Goal: Information Seeking & Learning: Learn about a topic

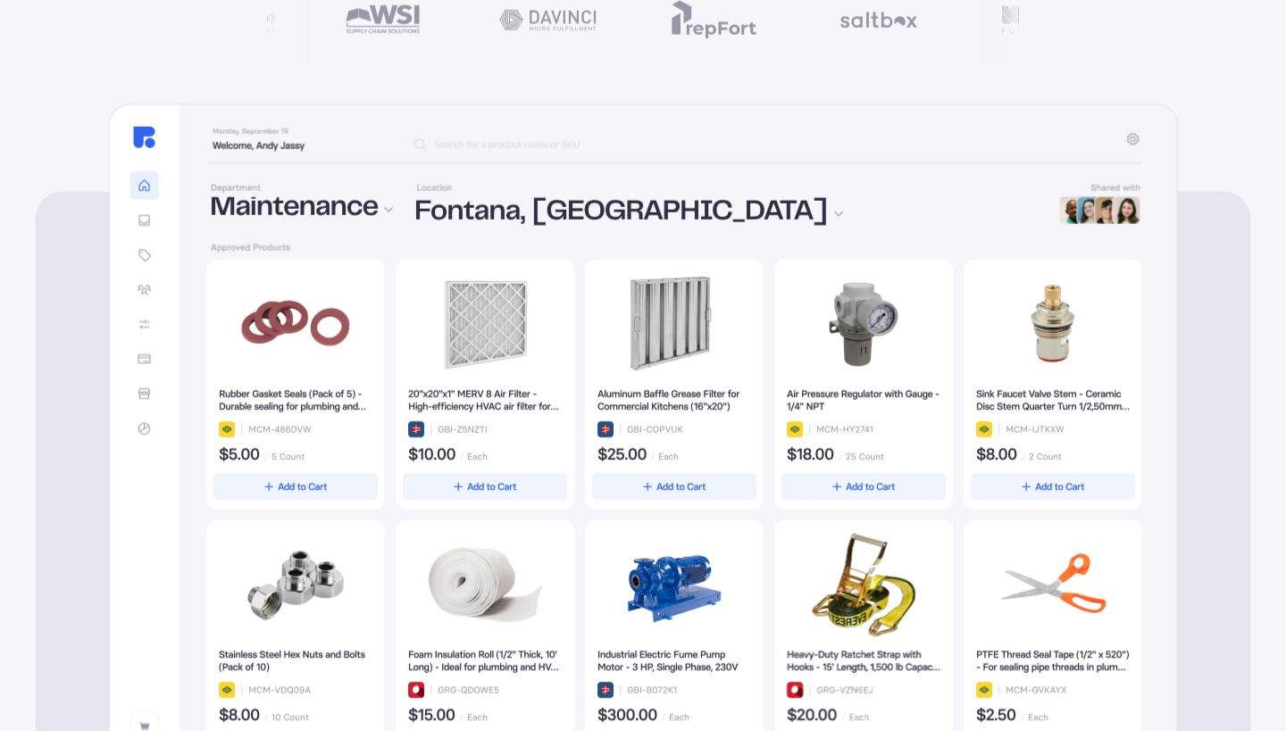
scroll to position [466, 0]
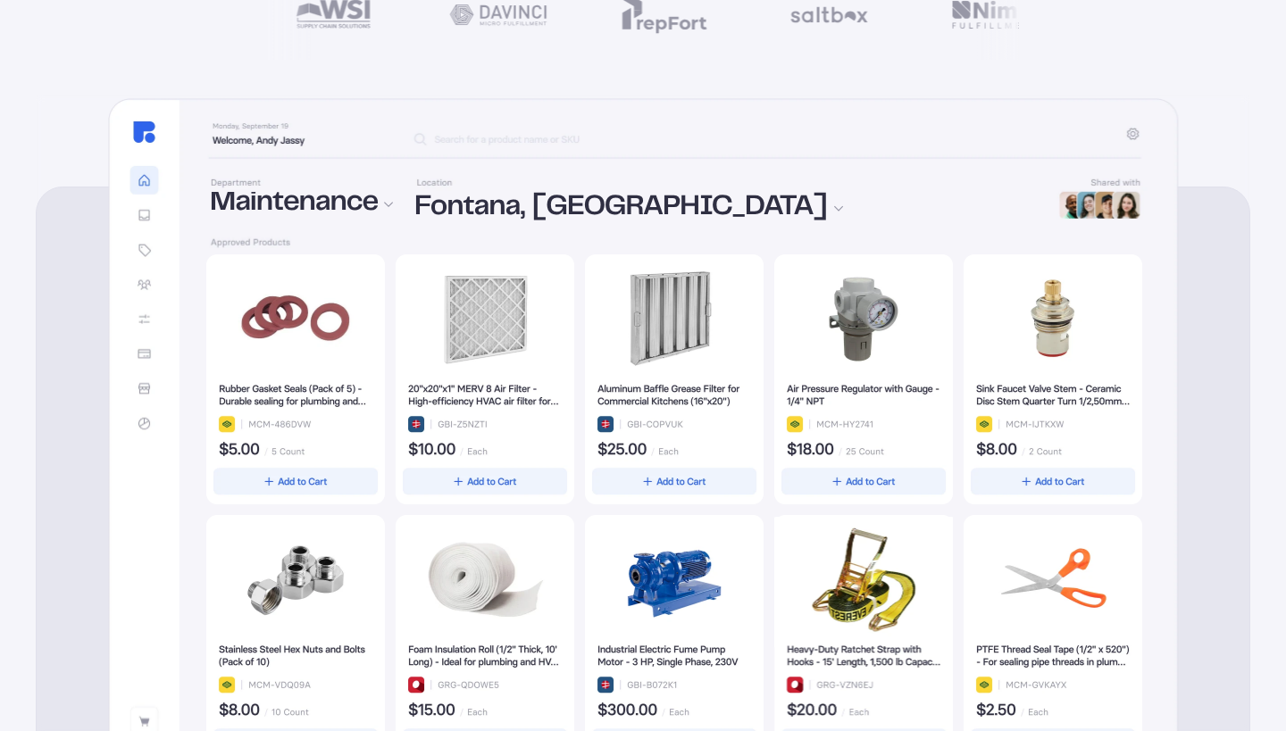
click at [335, 480] on div at bounding box center [674, 510] width 936 height 511
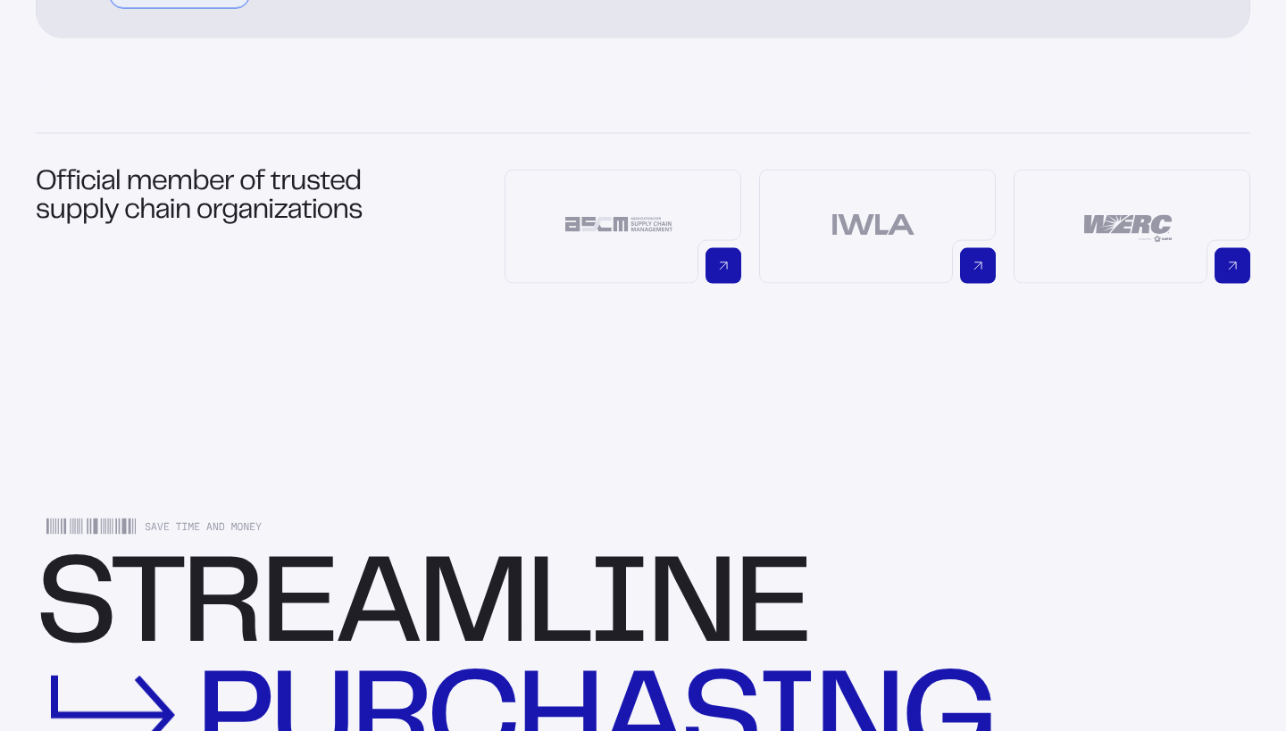
scroll to position [1435, 0]
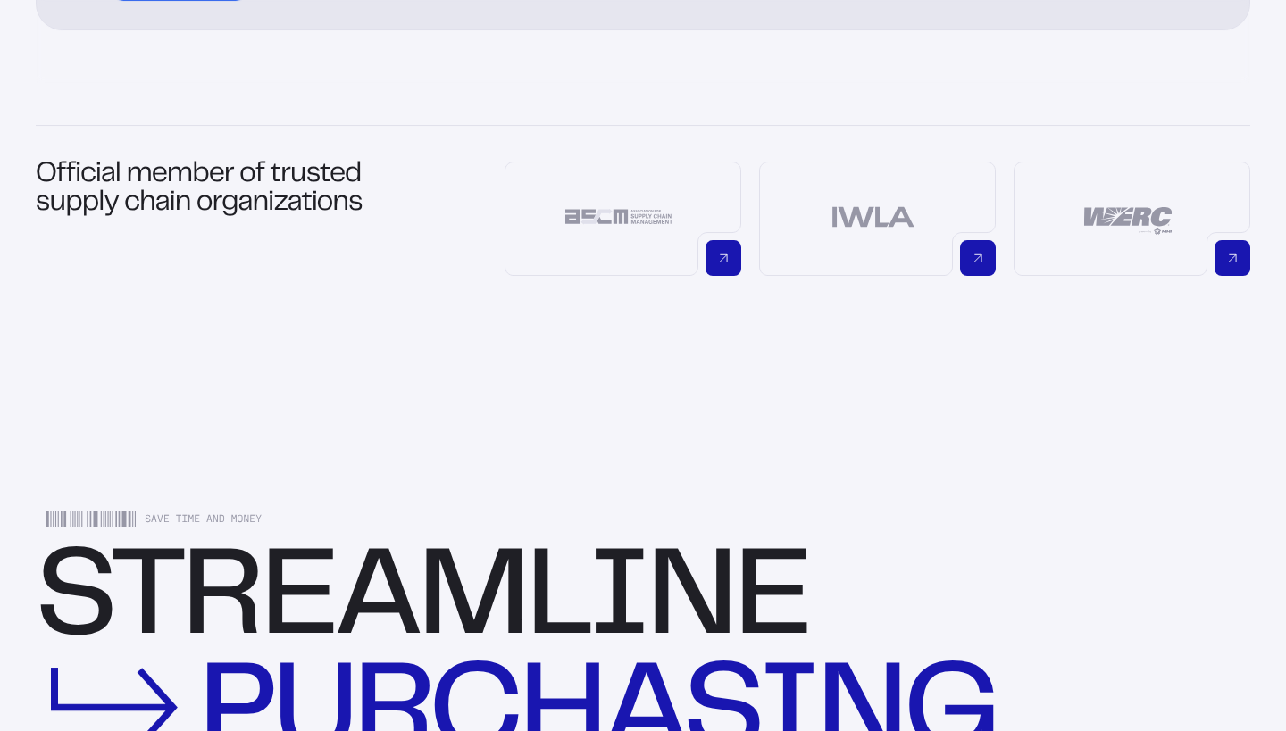
click at [259, 188] on h1 "Official member of trusted supply chain organizations" at bounding box center [211, 219] width 350 height 114
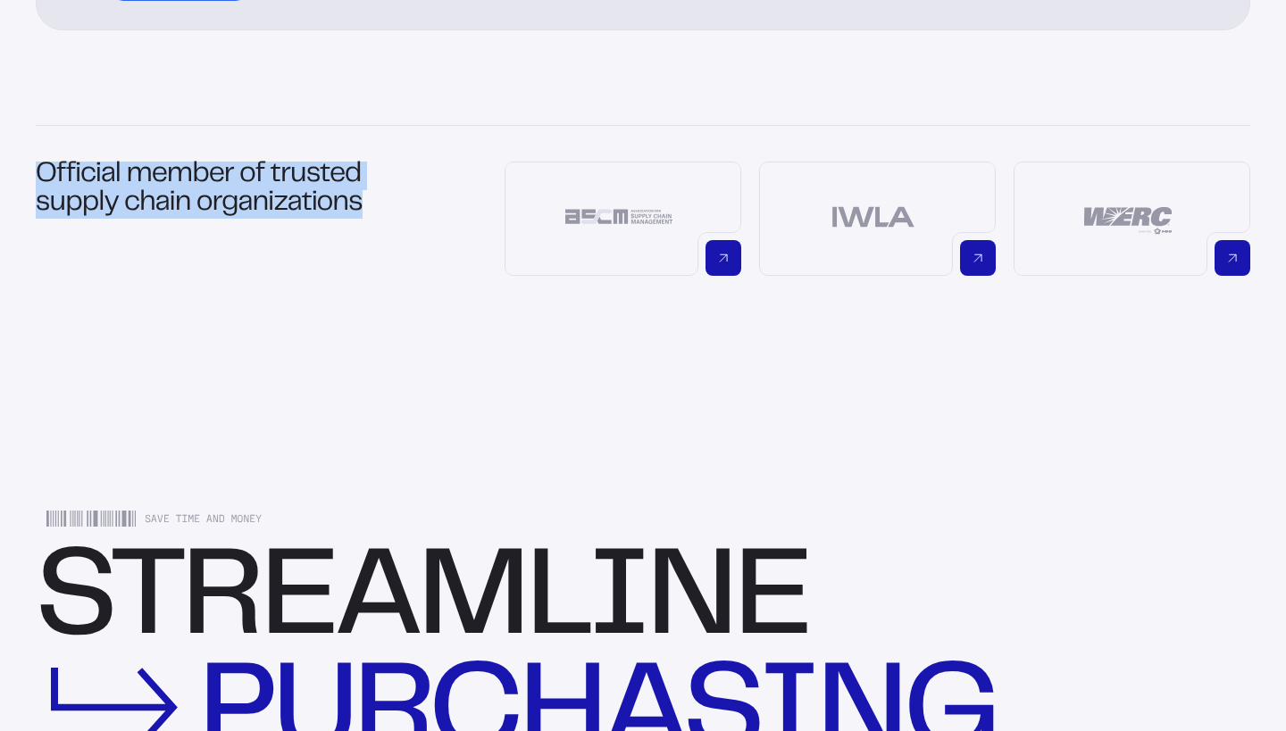
click at [259, 188] on h1 "Official member of trusted supply chain organizations" at bounding box center [211, 219] width 350 height 114
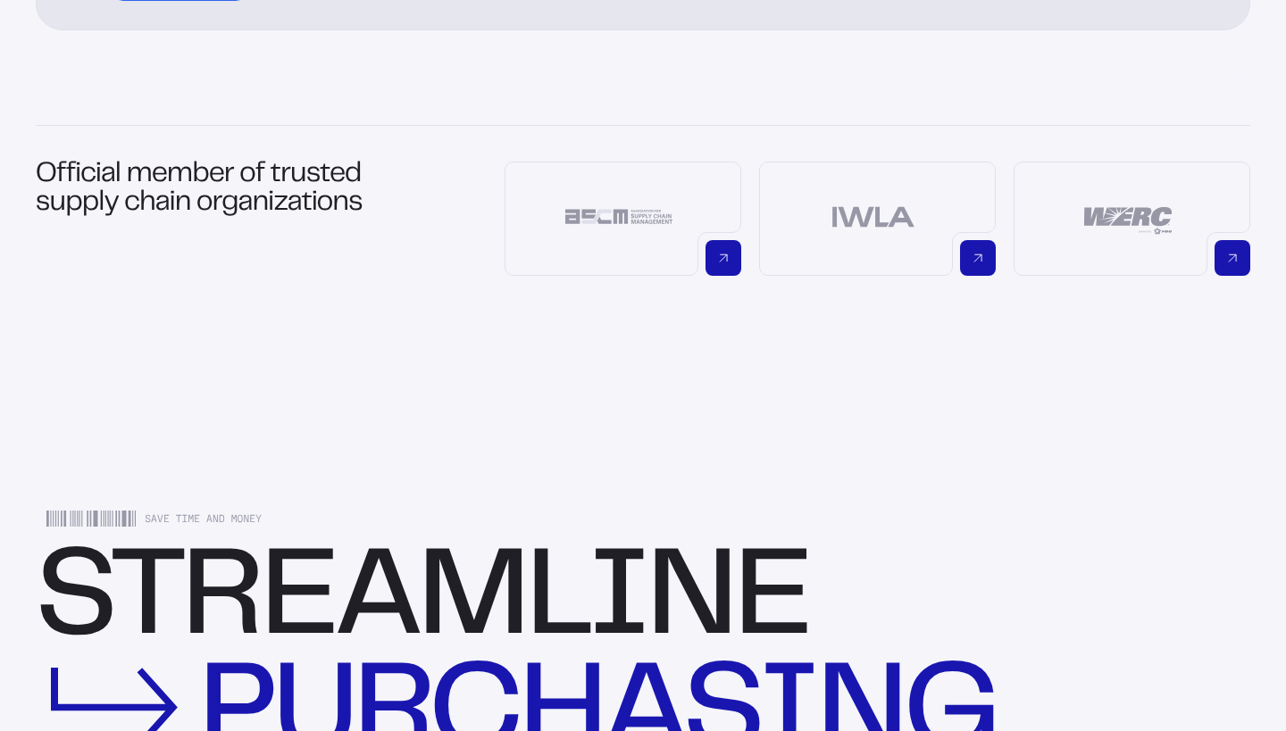
click at [311, 205] on h1 "Official member of trusted supply chain organizations" at bounding box center [211, 219] width 350 height 114
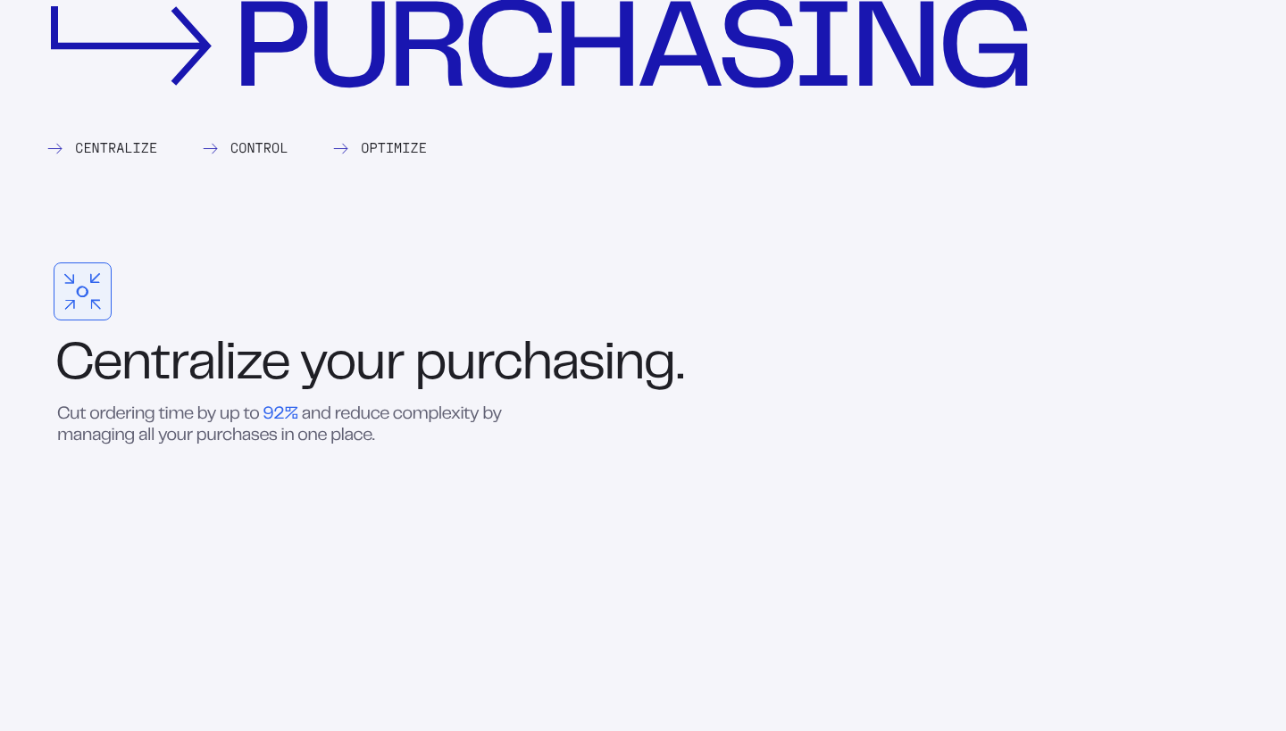
scroll to position [2118, 0]
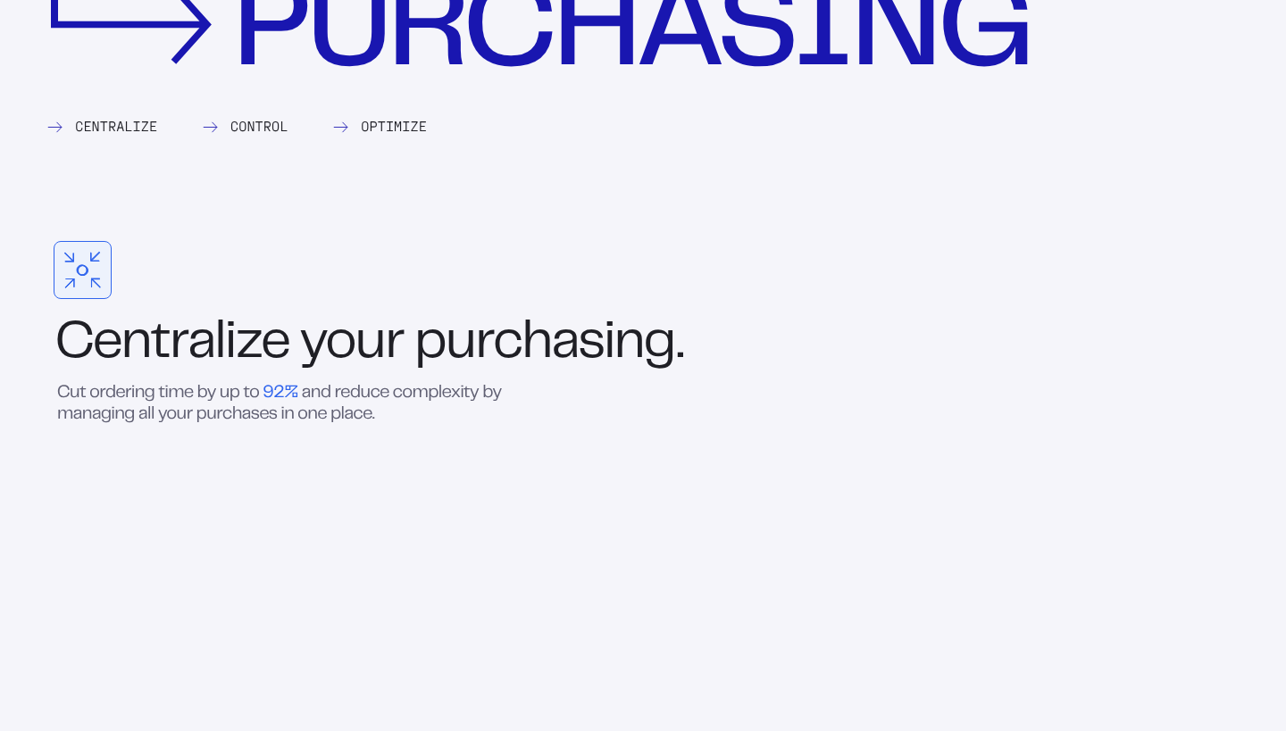
click at [102, 341] on div "Centralize your purchasing." at bounding box center [634, 345] width 1197 height 48
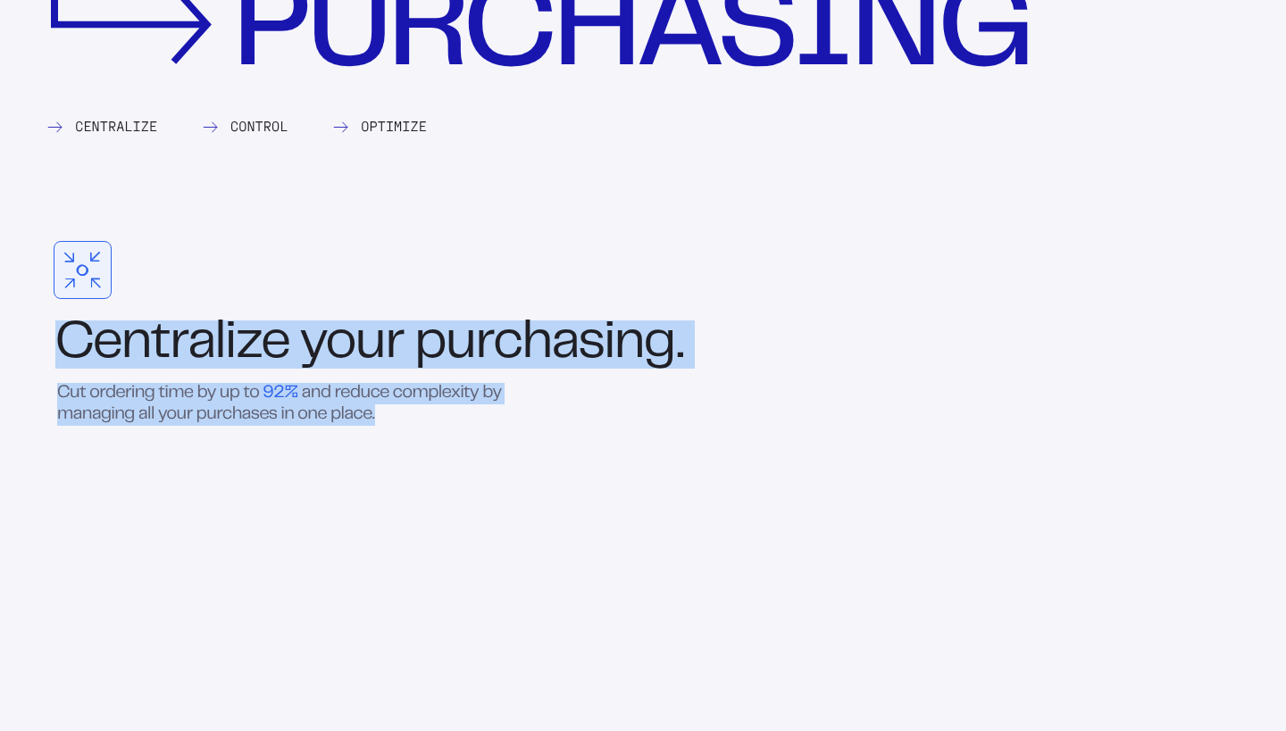
drag, startPoint x: 102, startPoint y: 341, endPoint x: 218, endPoint y: 398, distance: 129.4
click at [218, 398] on div "Centralize your purchasing. Cut ordering time by up to 92% and reduce complexit…" at bounding box center [634, 530] width 1197 height 579
click at [218, 407] on span "purchases" at bounding box center [236, 414] width 81 height 15
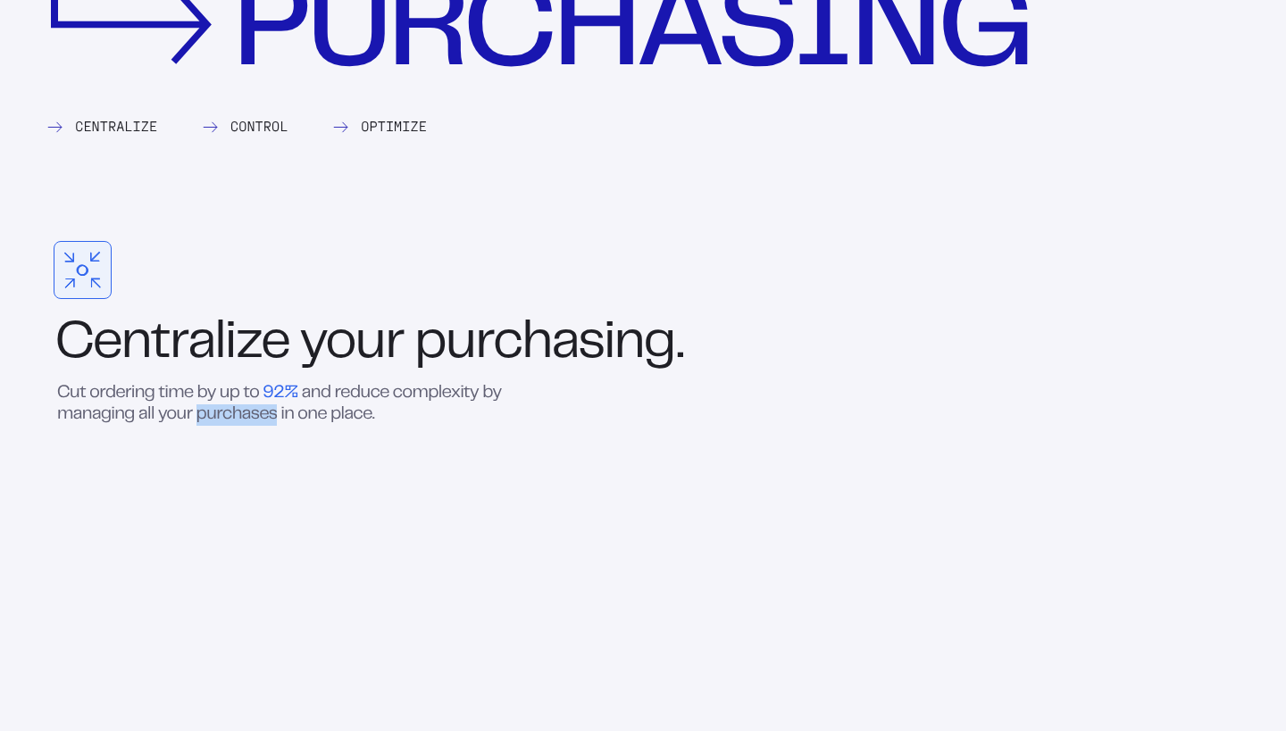
click at [218, 407] on span "purchases" at bounding box center [236, 414] width 81 height 15
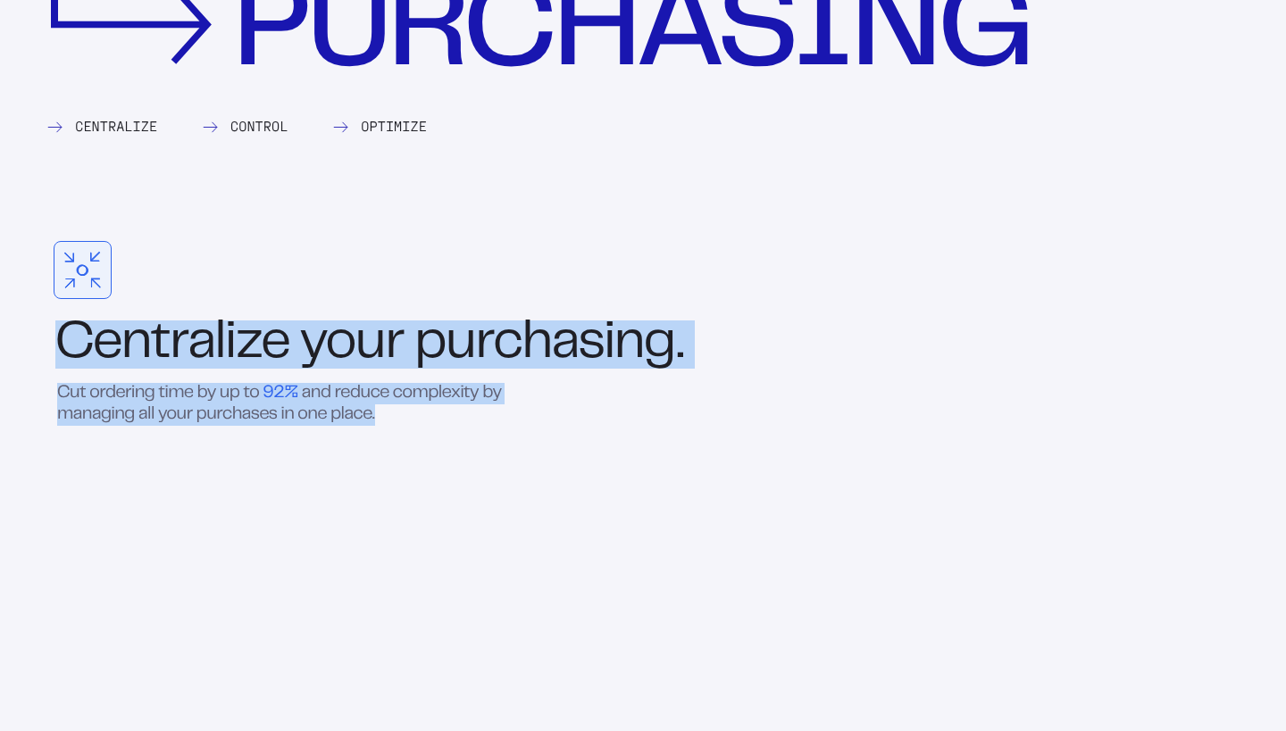
drag, startPoint x: 218, startPoint y: 397, endPoint x: 158, endPoint y: 363, distance: 68.8
click at [158, 363] on div "Centralize your purchasing. Cut ordering time by up to 92% and reduce complexit…" at bounding box center [634, 530] width 1197 height 579
click at [158, 363] on div "Centralize your purchasing." at bounding box center [634, 345] width 1197 height 48
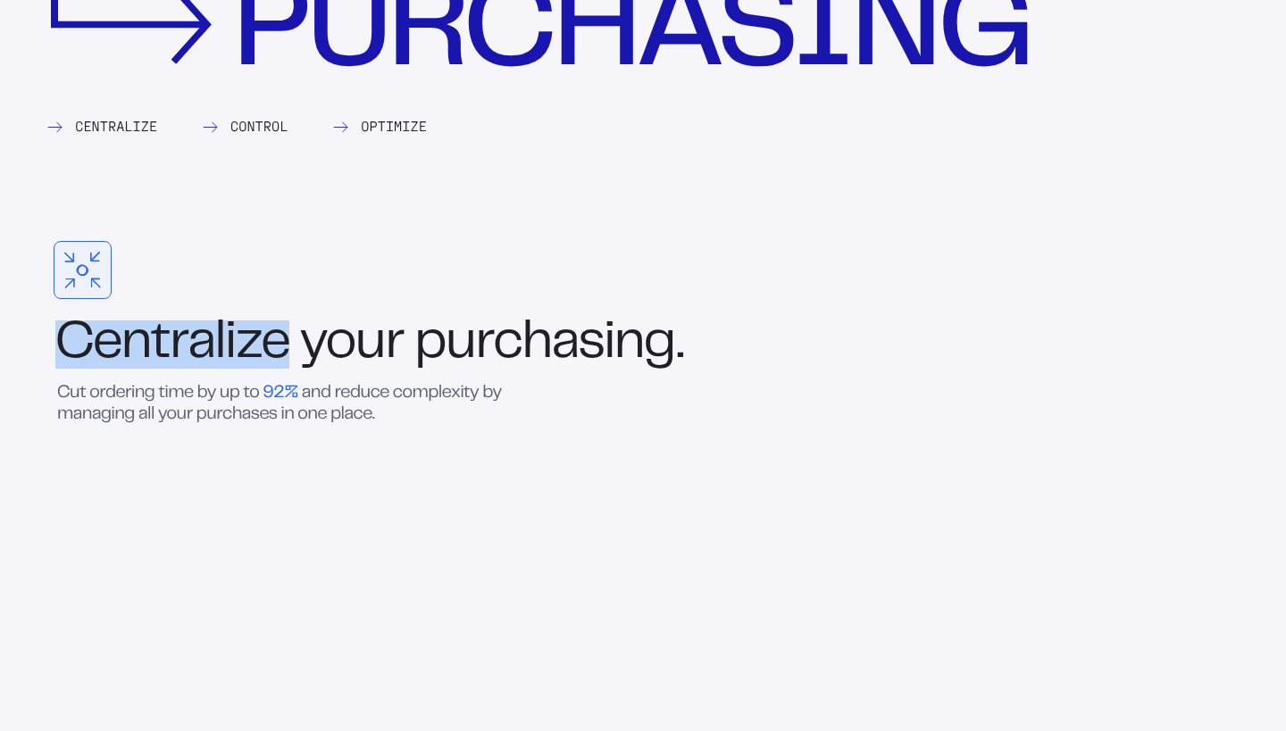
click at [158, 363] on div "Centralize your purchasing." at bounding box center [634, 345] width 1197 height 48
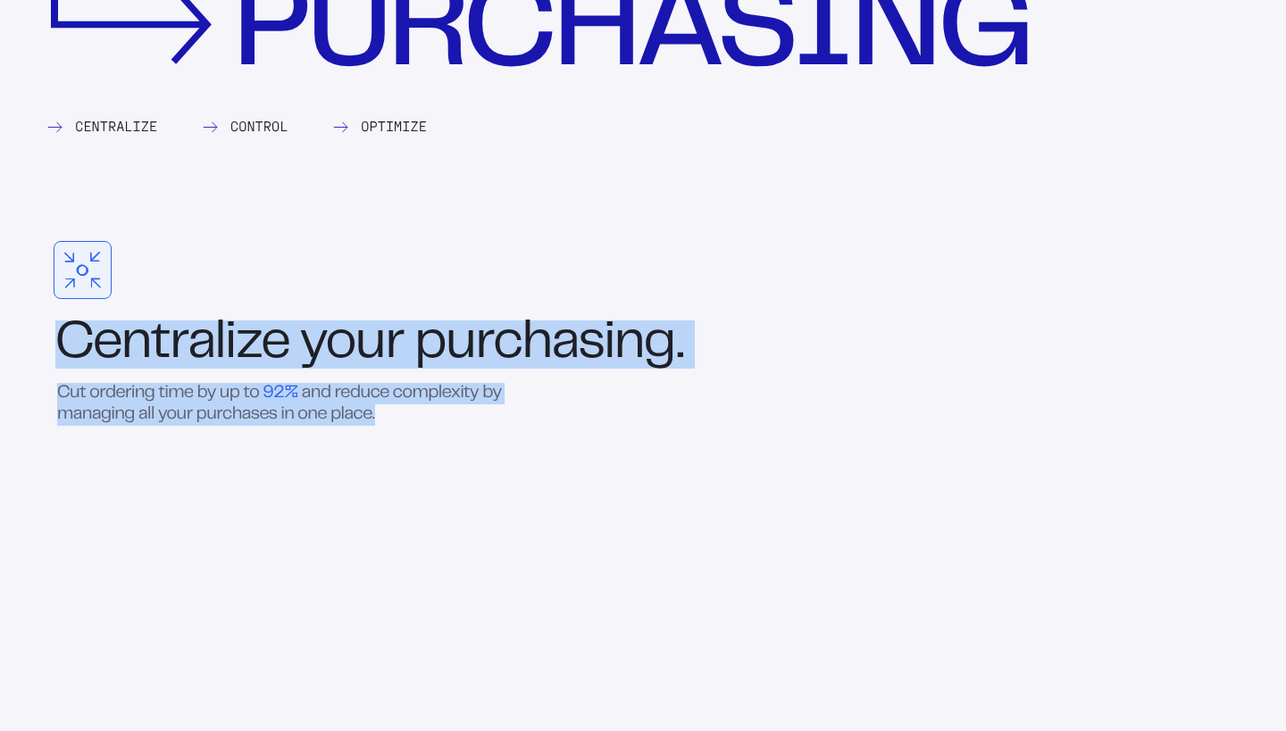
drag, startPoint x: 158, startPoint y: 363, endPoint x: 265, endPoint y: 407, distance: 115.8
click at [264, 406] on div "Centralize your purchasing. Cut ordering time by up to 92% and reduce complexit…" at bounding box center [634, 530] width 1197 height 579
click at [265, 407] on span "purchases" at bounding box center [236, 414] width 81 height 15
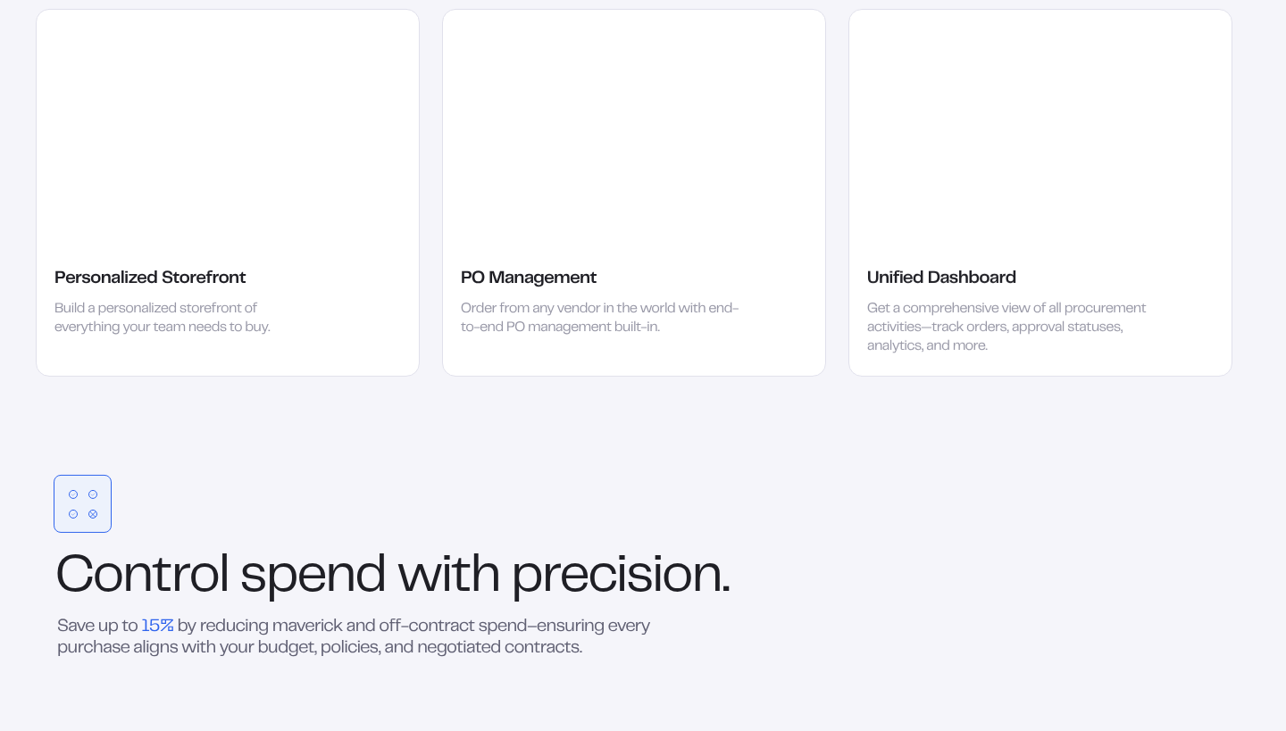
scroll to position [2523, 0]
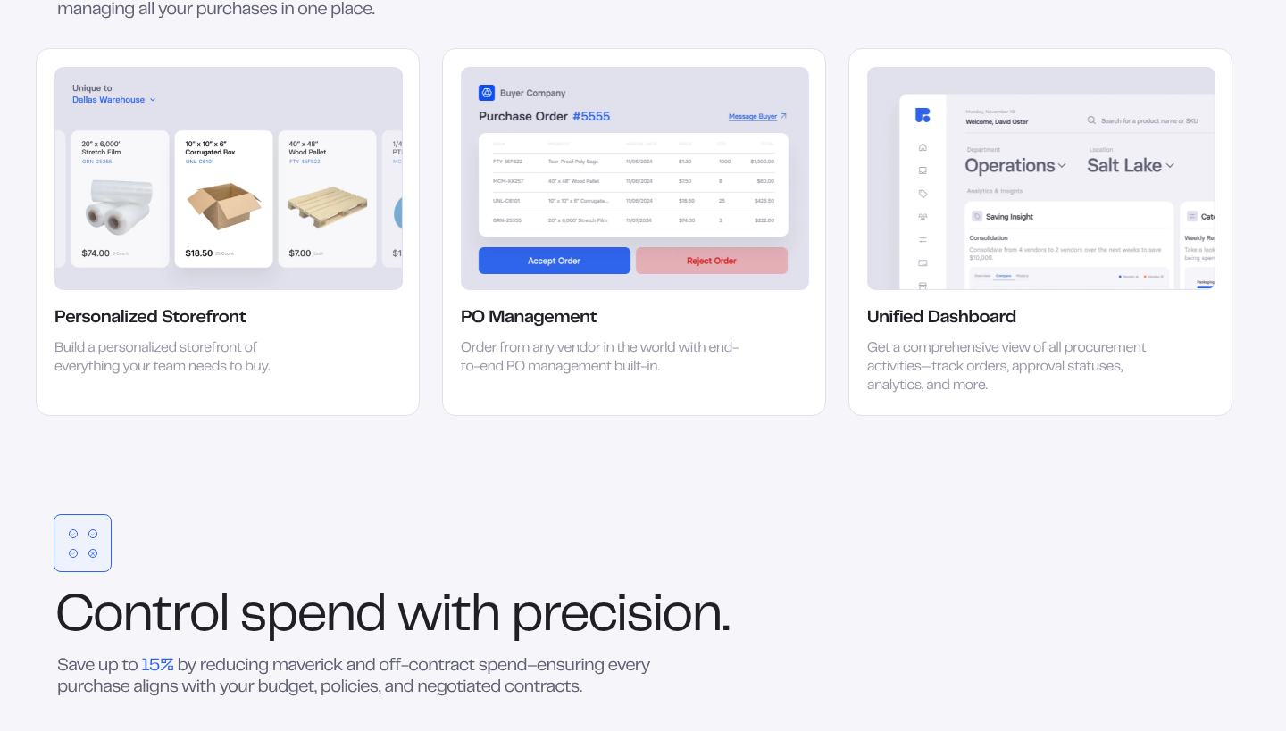
click at [514, 340] on div "Order from any vendor in the world with end-to-end PO management built-in." at bounding box center [601, 359] width 280 height 38
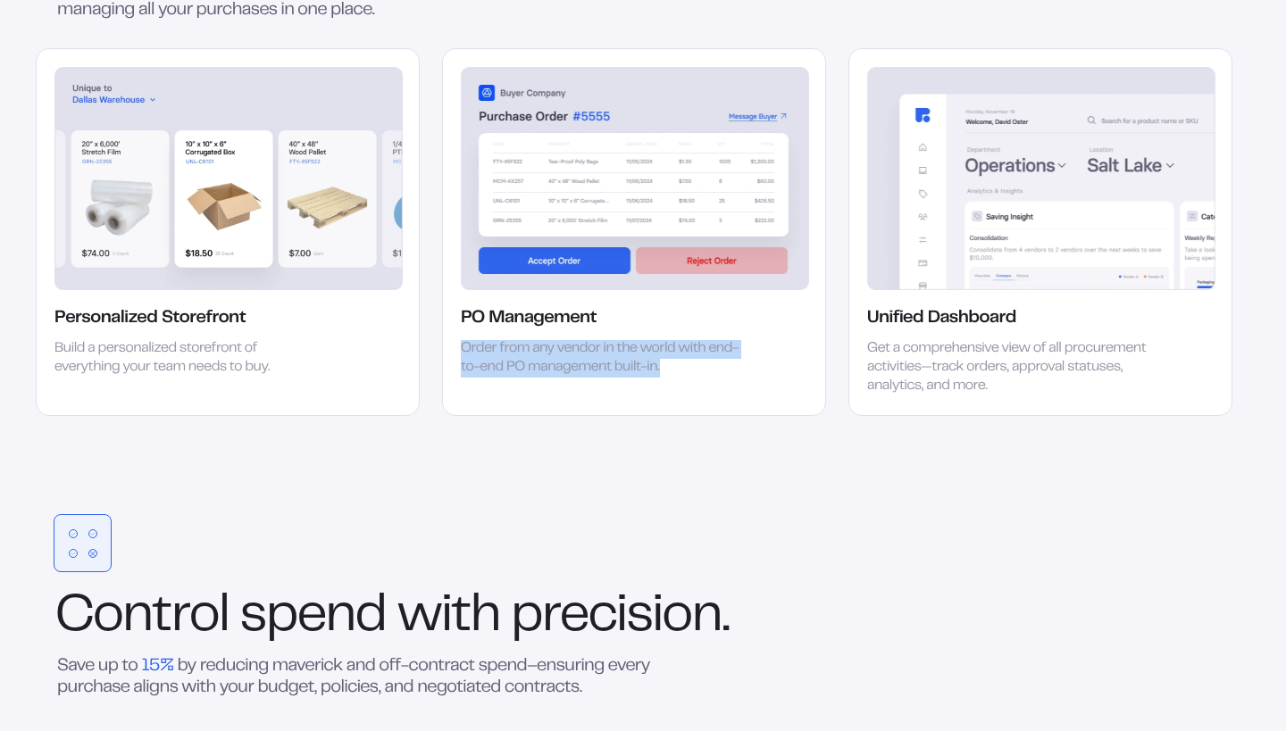
drag, startPoint x: 514, startPoint y: 336, endPoint x: 541, endPoint y: 353, distance: 31.7
click at [542, 354] on div "Order from any vendor in the world with end-to-end PO management built-in." at bounding box center [601, 359] width 280 height 38
click at [541, 353] on div "Order from any vendor in the world with end-to-end PO management built-in." at bounding box center [601, 359] width 280 height 38
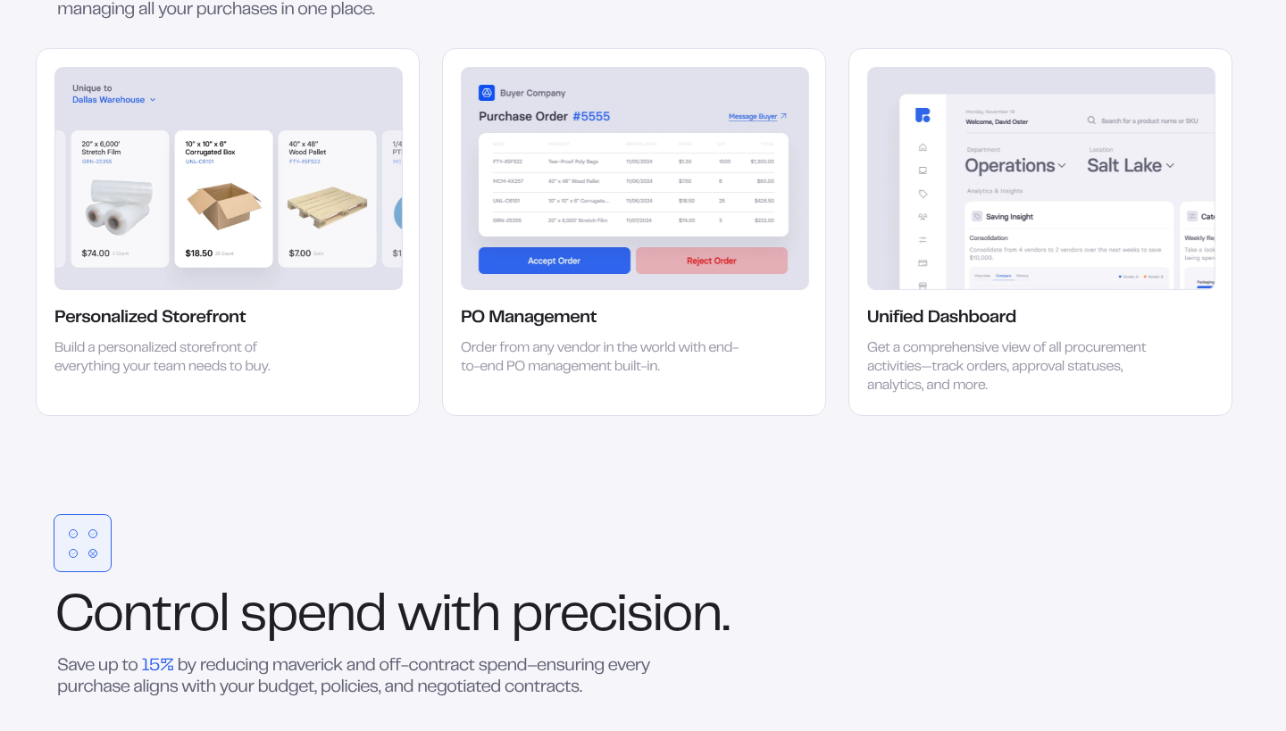
click at [541, 353] on div "Order from any vendor in the world with end-to-end PO management built-in." at bounding box center [601, 359] width 280 height 38
click at [664, 388] on div "PO Management Order from any vendor in the world with end-to-end PO management …" at bounding box center [634, 231] width 384 height 367
click at [889, 340] on div "Get a comprehensive view of all procurement activities—track orders, approval s…" at bounding box center [1007, 367] width 281 height 55
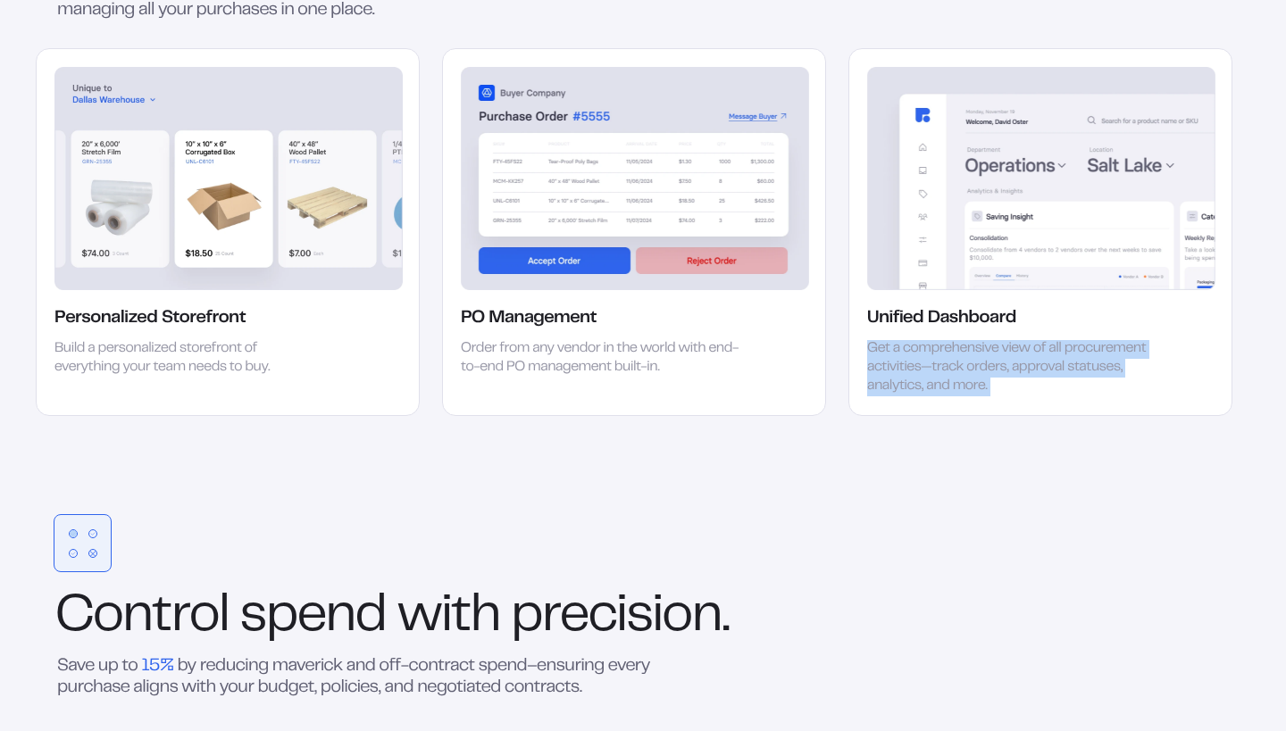
click at [889, 340] on div "Get a comprehensive view of all procurement activities—track orders, approval s…" at bounding box center [1007, 367] width 281 height 55
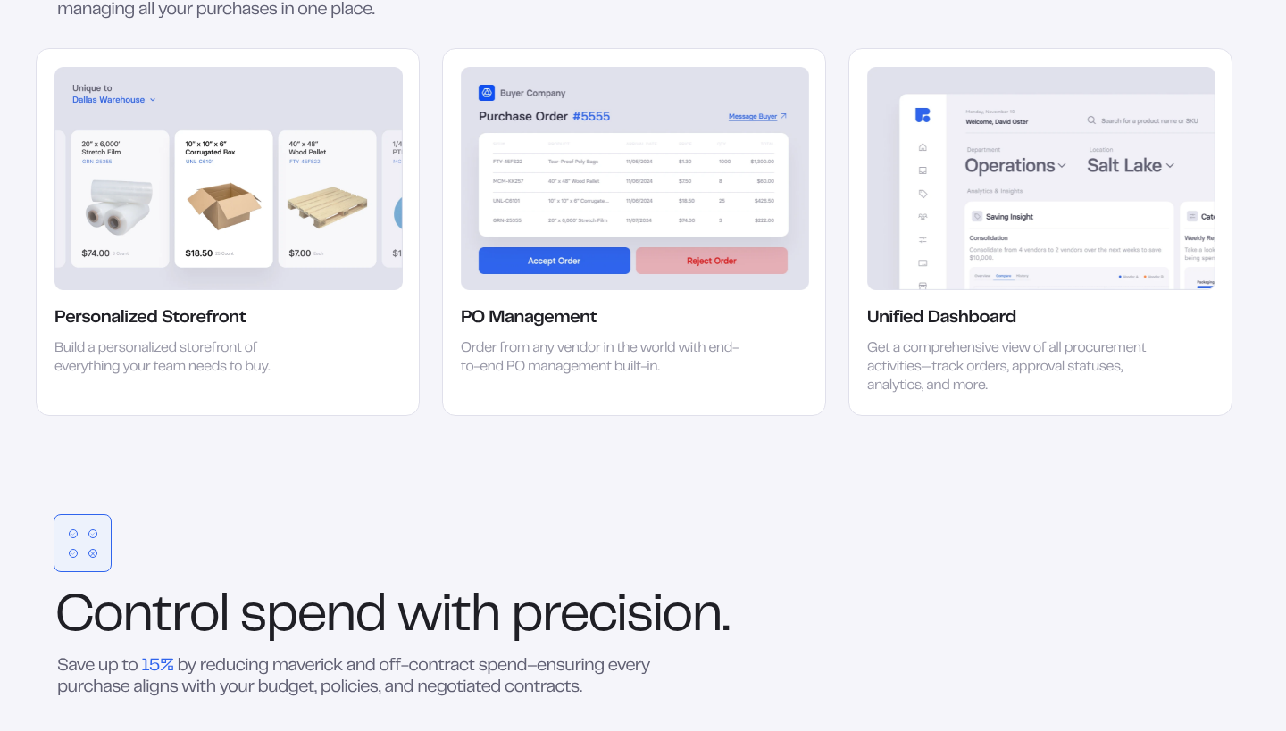
click at [900, 373] on div "Get a comprehensive view of all procurement activities—track orders, approval s…" at bounding box center [1007, 367] width 281 height 55
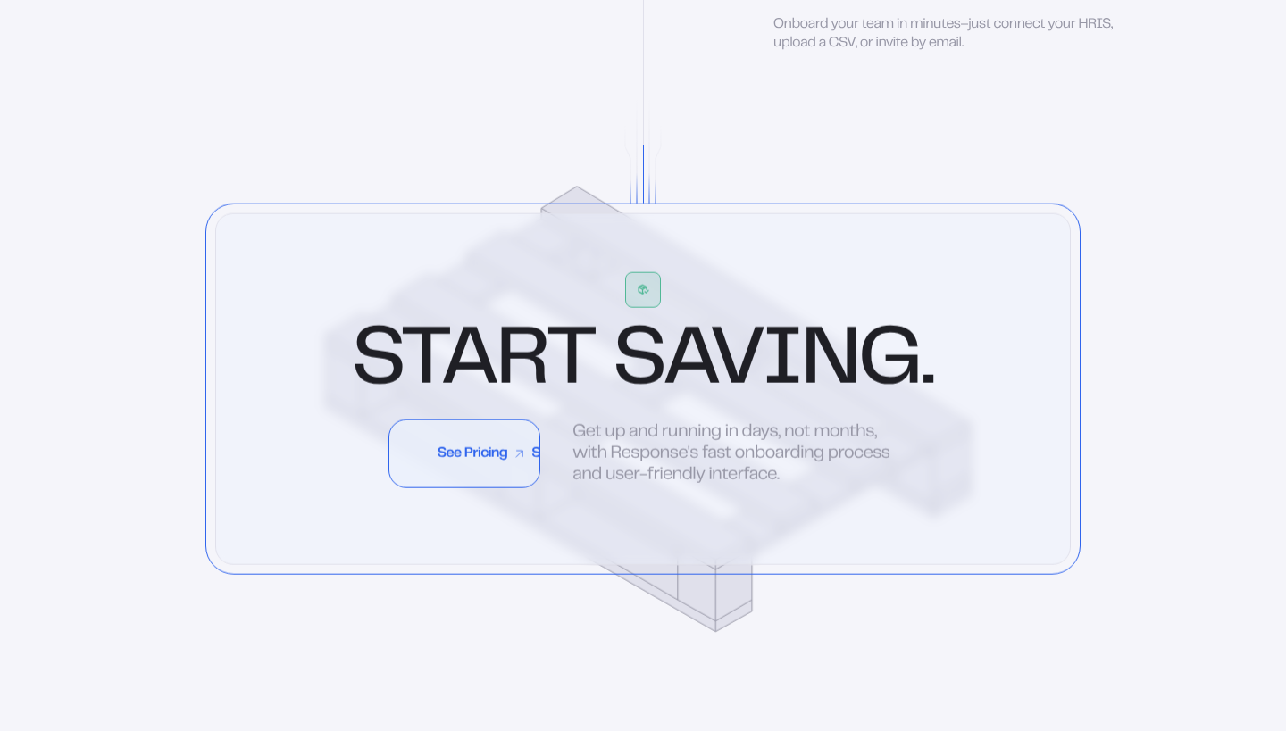
click at [471, 488] on link "See Pricing See Pricing See Pricing See Pricing See Pricing See Pricing See Pri…" at bounding box center [464, 454] width 152 height 70
